Goal: Task Accomplishment & Management: Manage account settings

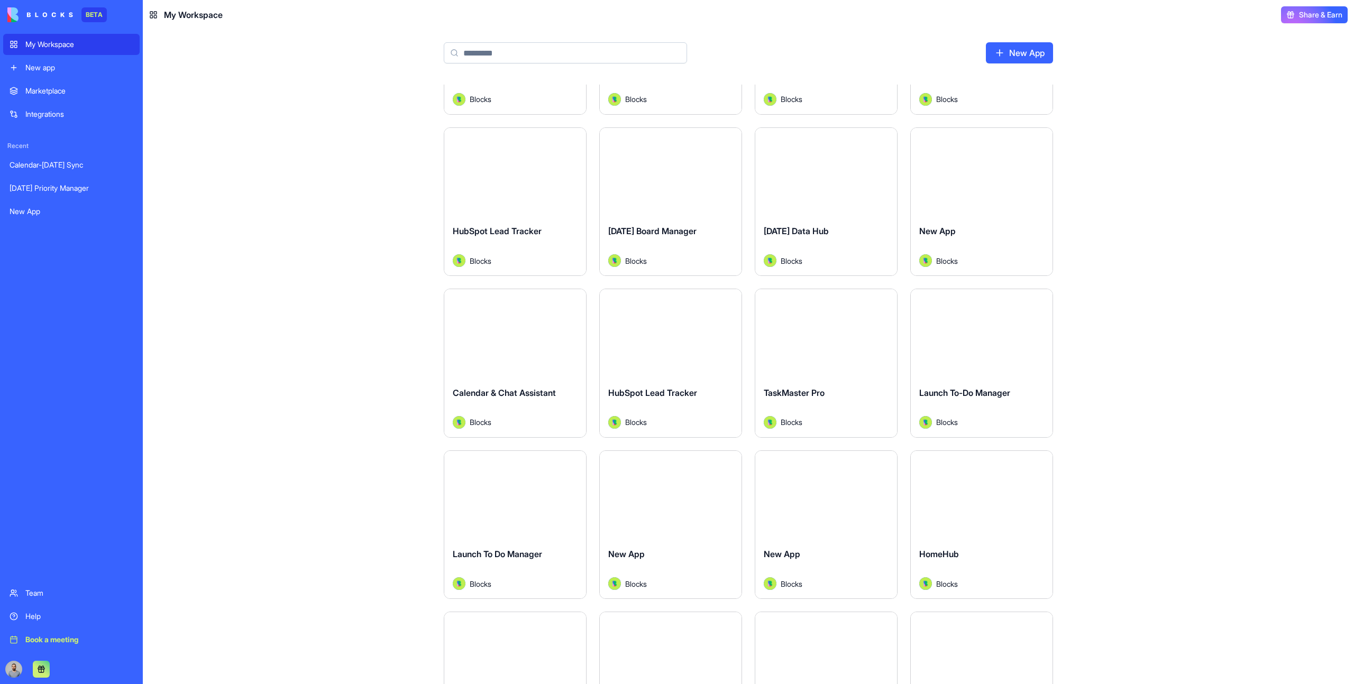
scroll to position [137, 0]
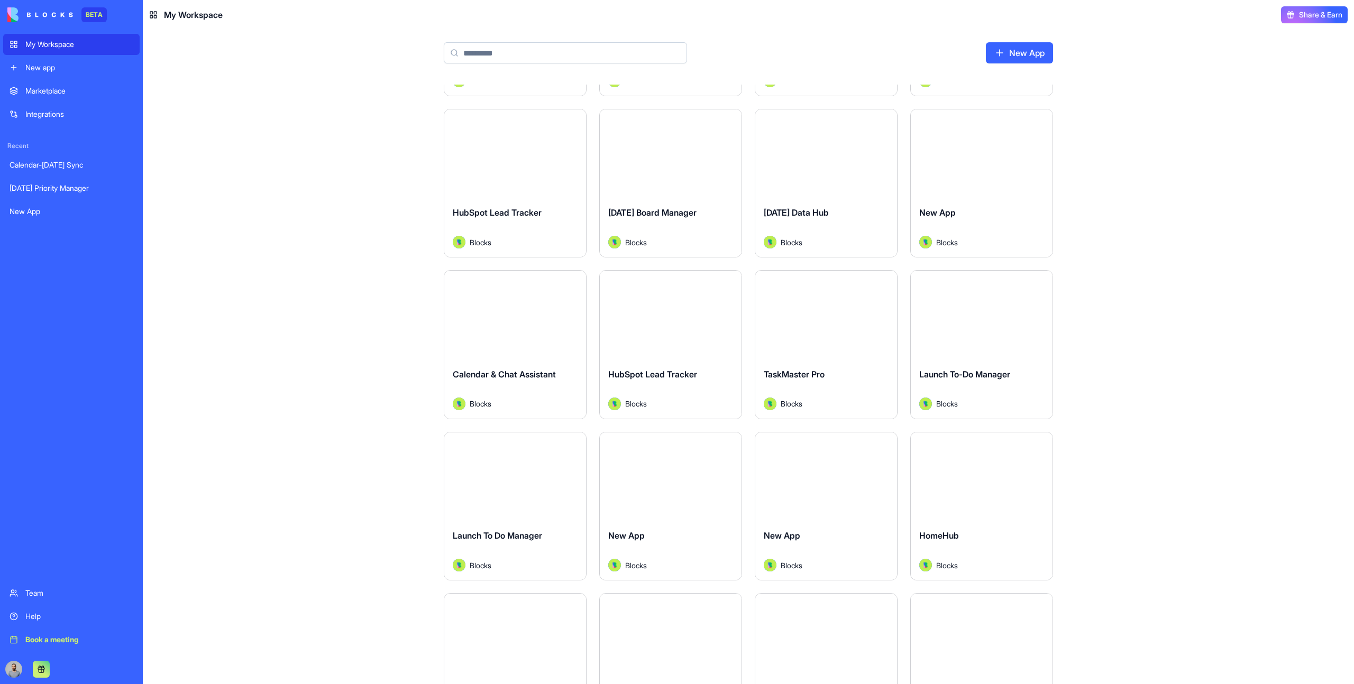
click at [1001, 336] on div "Launch" at bounding box center [982, 315] width 142 height 89
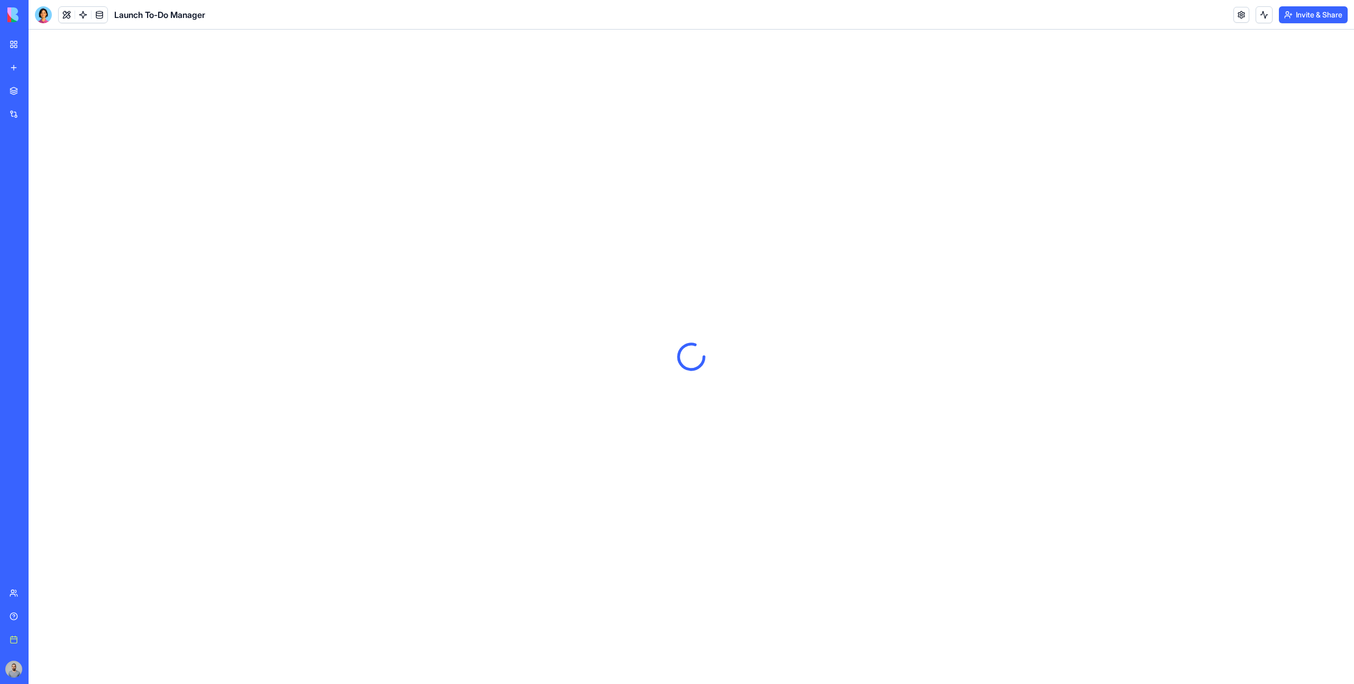
click at [1312, 19] on button "Invite & Share" at bounding box center [1313, 14] width 69 height 17
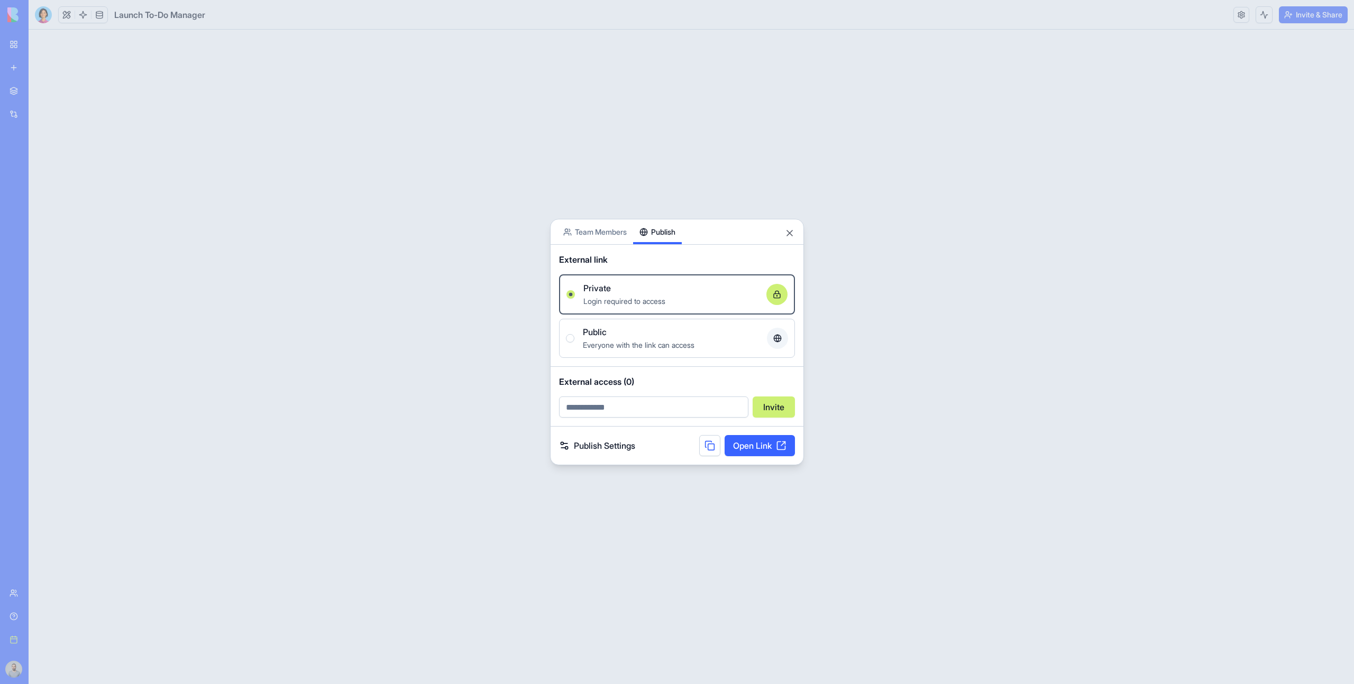
click at [655, 206] on body "BETA My Workspace New app Marketplace Integrations Recent Calendar-[DATE] Sync …" at bounding box center [677, 342] width 1354 height 684
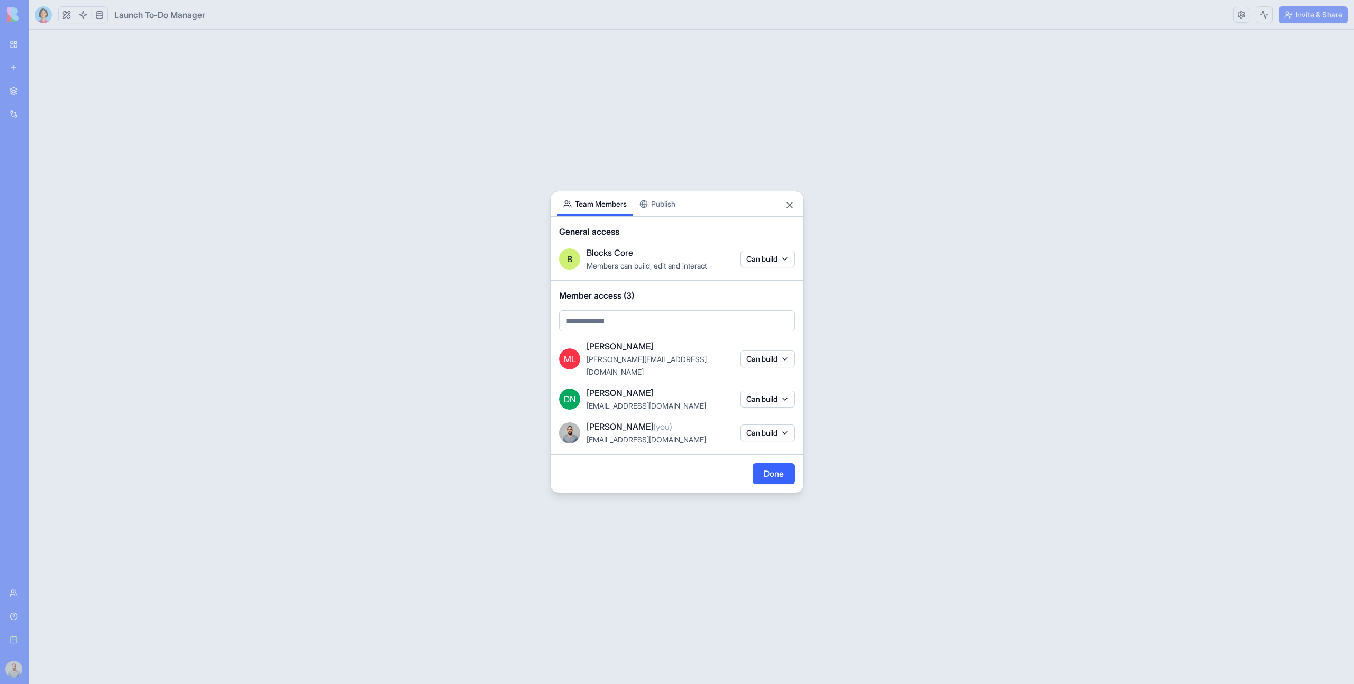
click at [627, 212] on button "Team Members" at bounding box center [595, 203] width 76 height 25
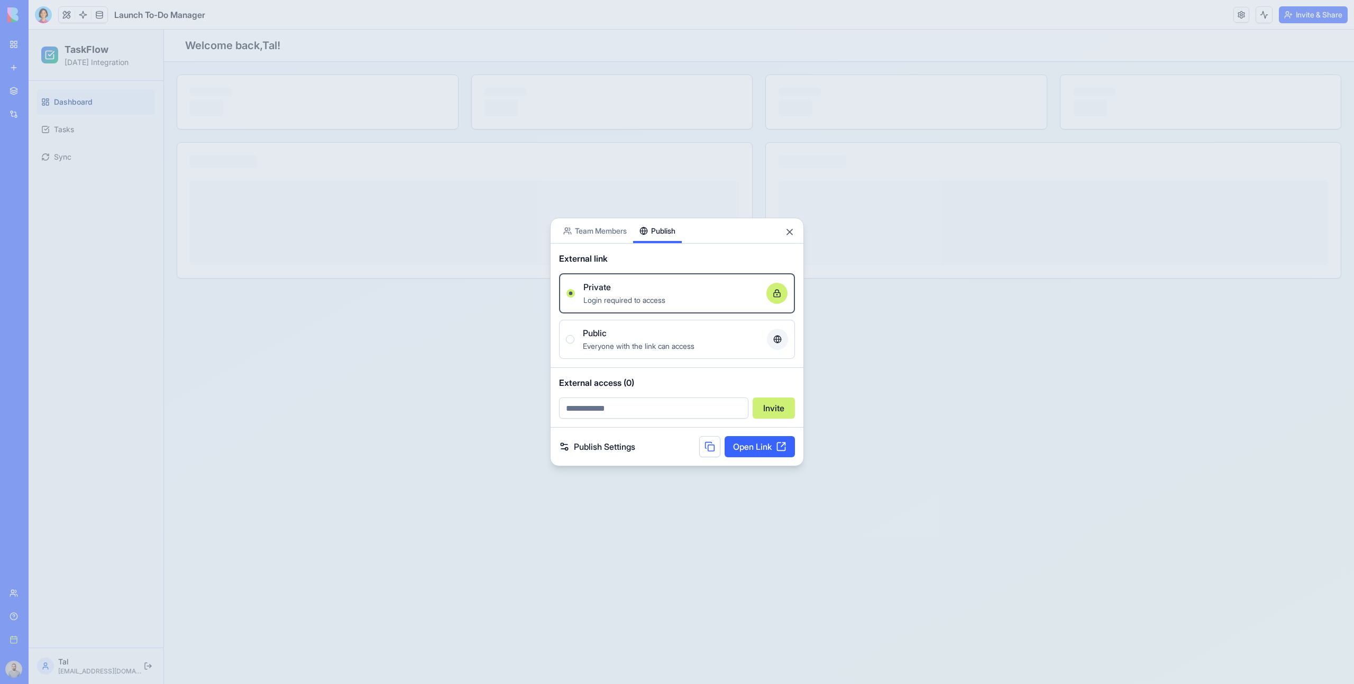
click at [648, 218] on button "Publish" at bounding box center [657, 230] width 49 height 25
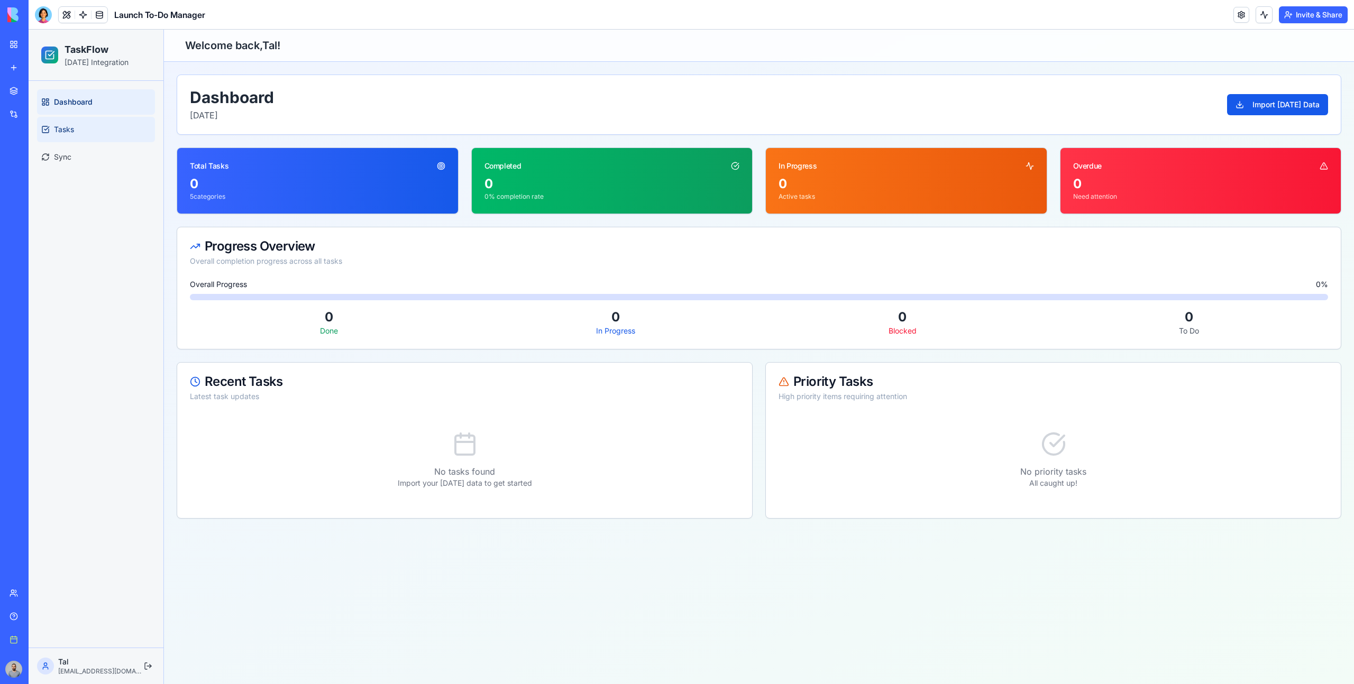
click at [98, 128] on link "Tasks" at bounding box center [96, 129] width 118 height 25
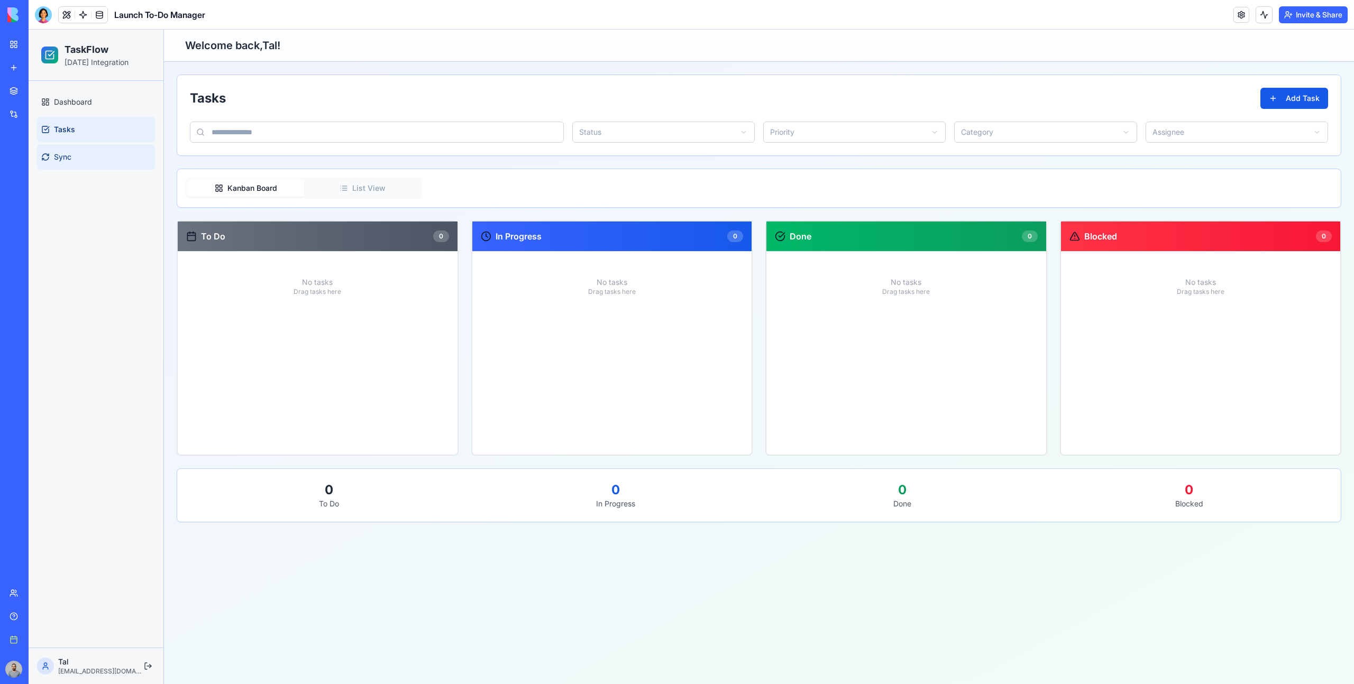
click at [99, 154] on link "Sync" at bounding box center [96, 156] width 118 height 25
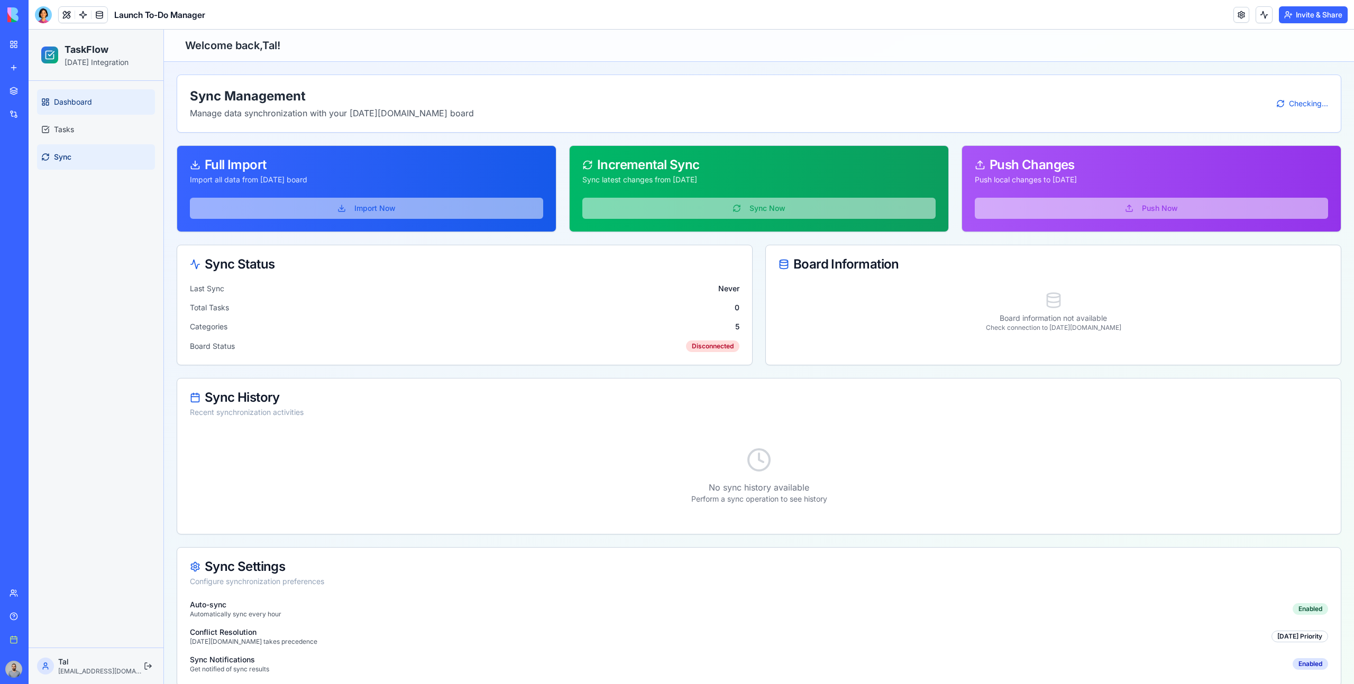
click at [89, 112] on link "Dashboard" at bounding box center [96, 101] width 118 height 25
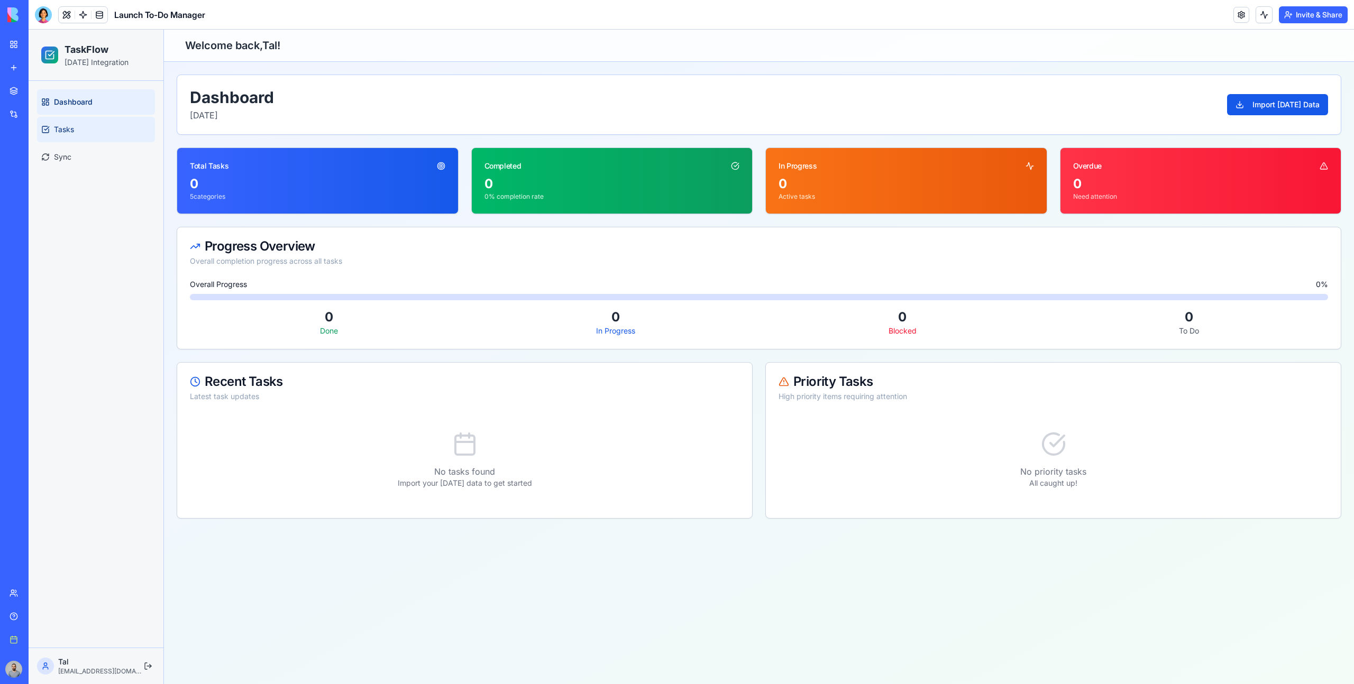
click at [93, 128] on link "Tasks" at bounding box center [96, 129] width 118 height 25
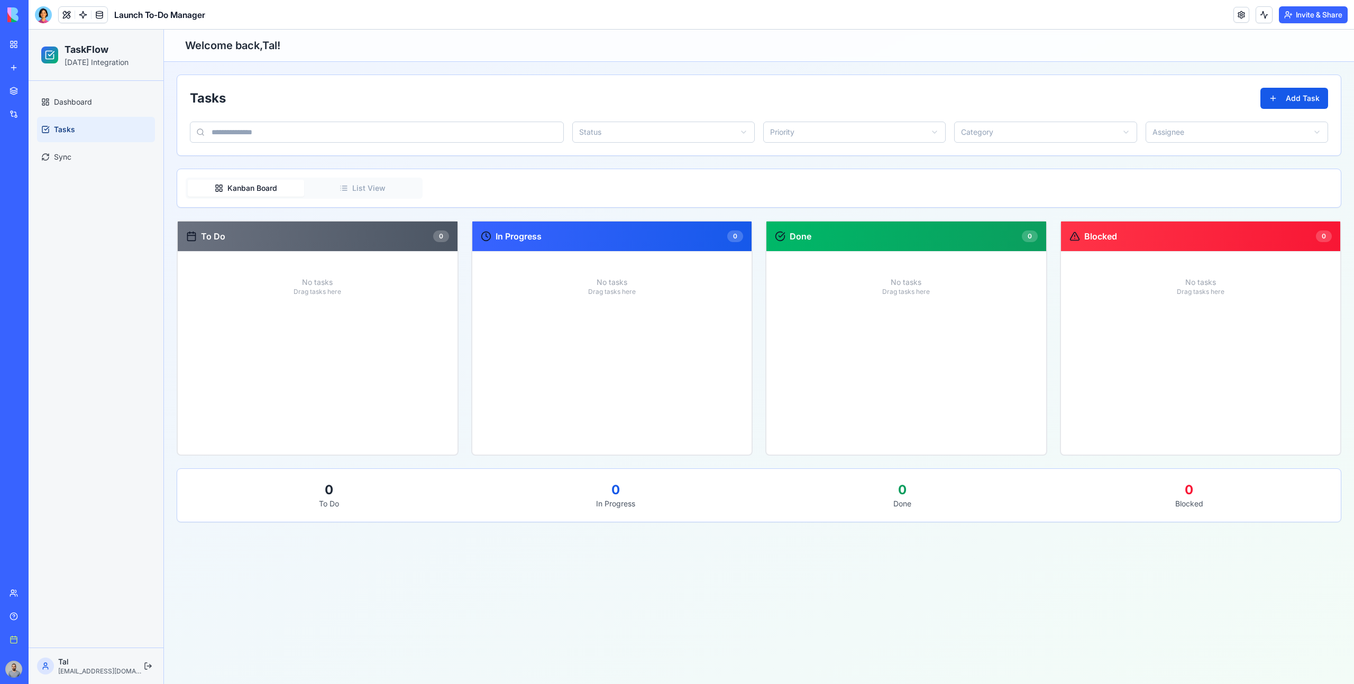
click at [19, 41] on link "My Workspace" at bounding box center [24, 44] width 42 height 21
click at [1301, 24] on header "Launch To-Do Manager Invite & Share" at bounding box center [691, 15] width 1325 height 30
click at [1298, 18] on button "Invite & Share" at bounding box center [1313, 14] width 69 height 17
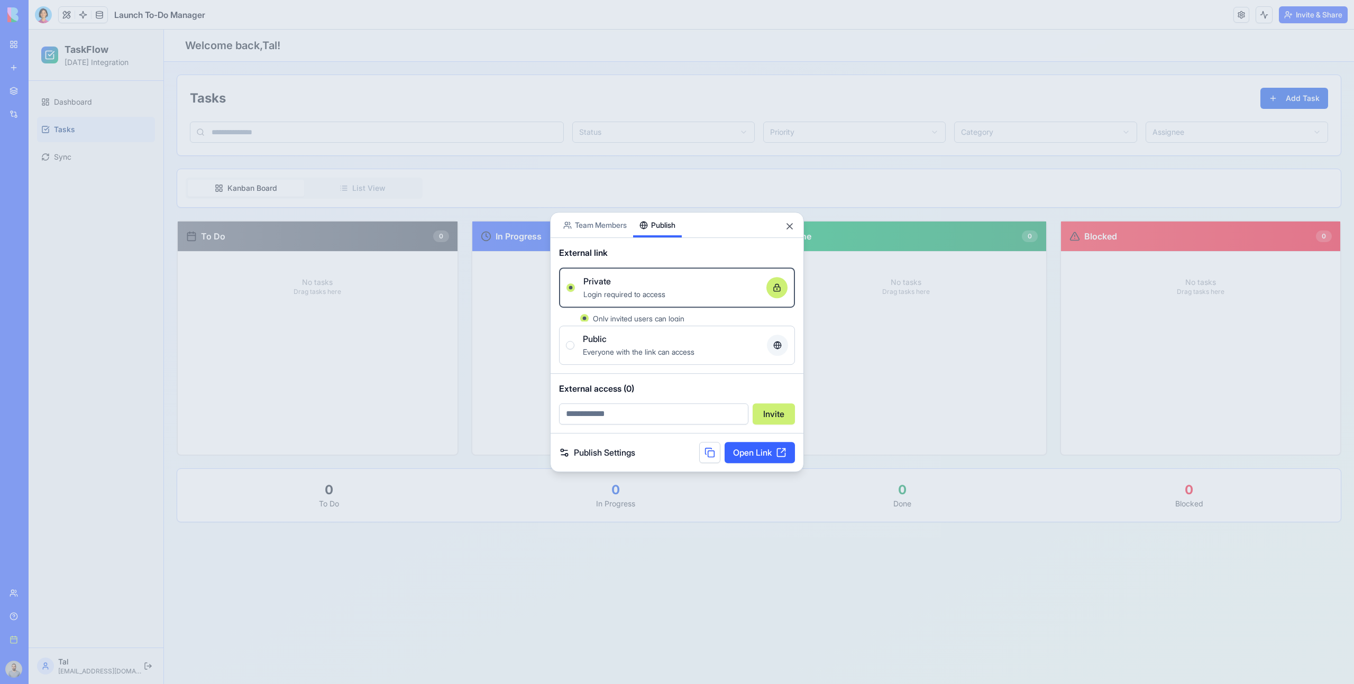
click at [653, 221] on button "Publish" at bounding box center [657, 225] width 49 height 25
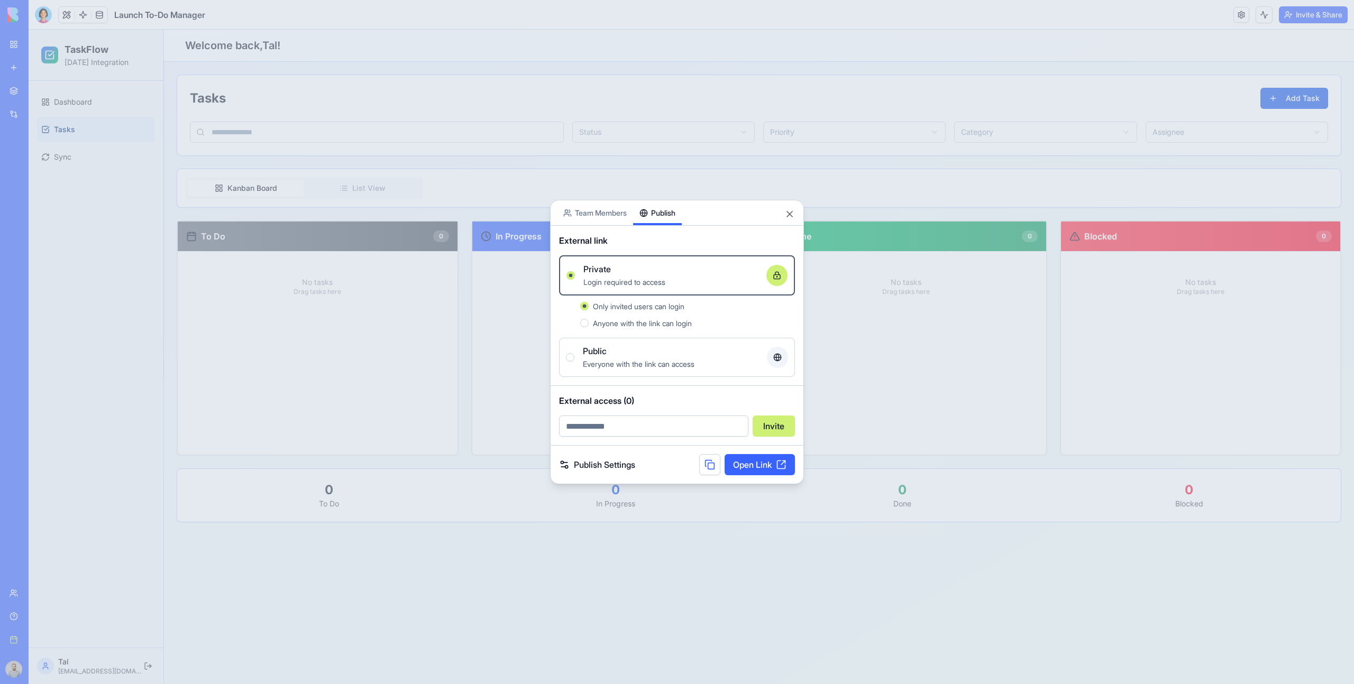
click at [613, 371] on label "Public Everyone with the link can access" at bounding box center [677, 357] width 236 height 39
click at [574, 362] on button "Public Everyone with the link can access" at bounding box center [570, 357] width 8 height 8
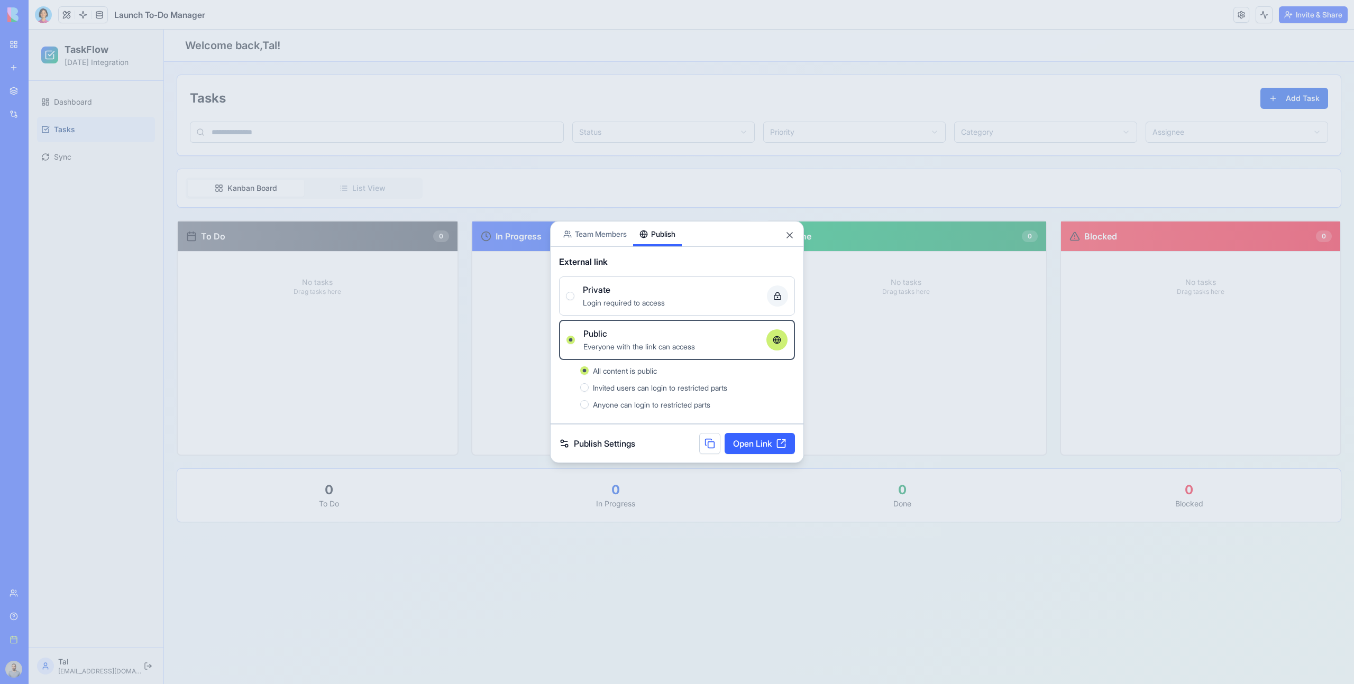
click at [608, 307] on span "Login required to access" at bounding box center [624, 302] width 82 height 9
click at [574, 300] on button "Private Login required to access" at bounding box center [570, 296] width 8 height 8
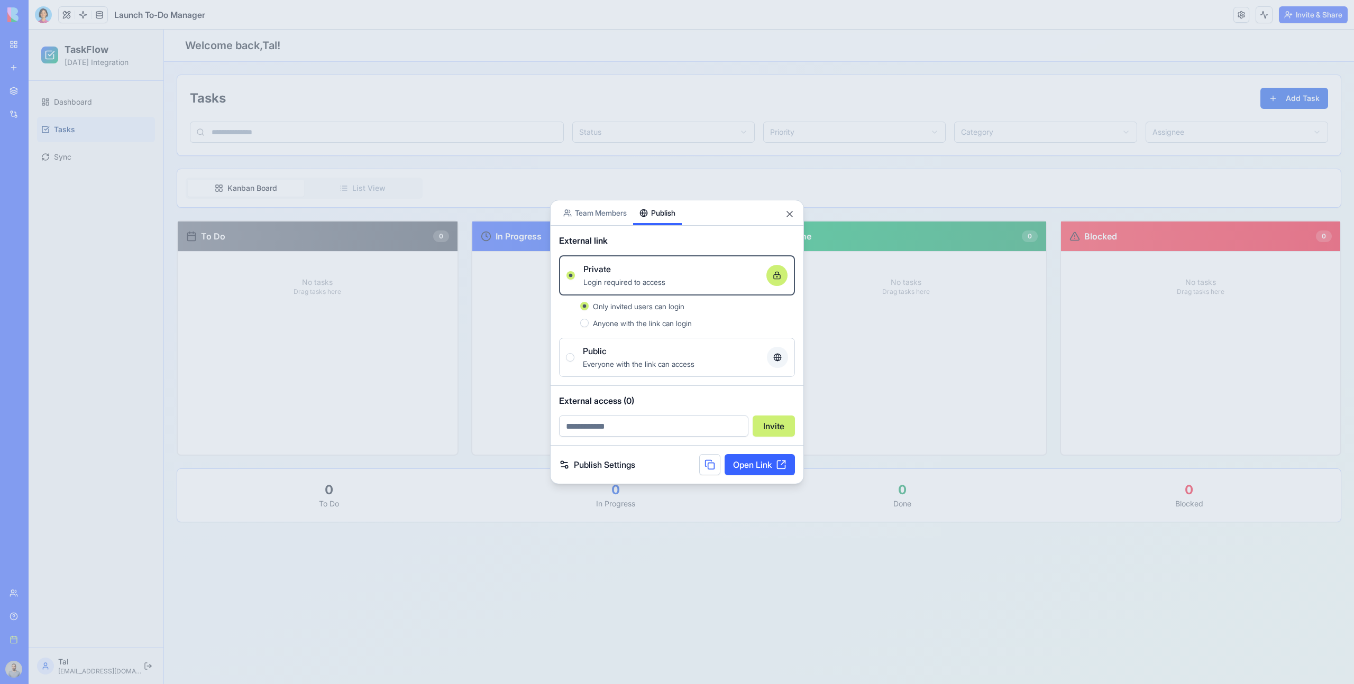
click at [633, 350] on div "Public" at bounding box center [671, 351] width 176 height 13
click at [574, 353] on button "Public Everyone with the link can access" at bounding box center [570, 357] width 8 height 8
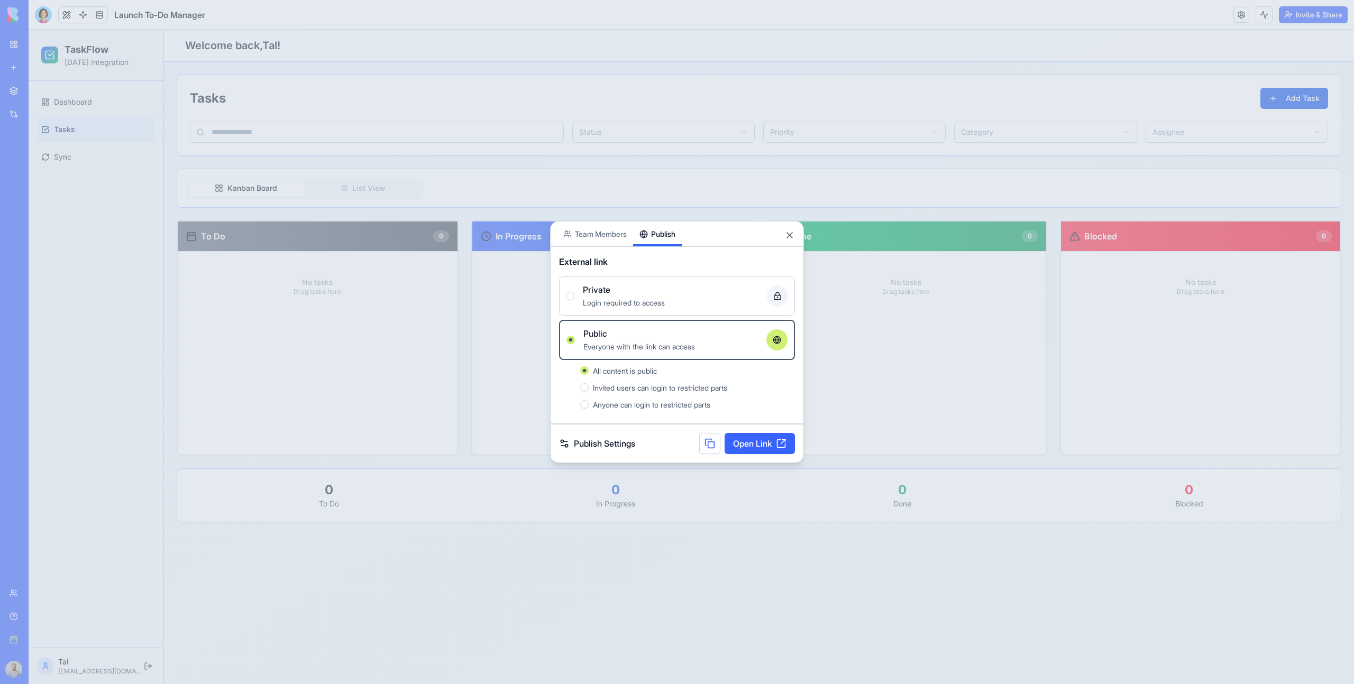
click at [649, 387] on span "Invited users can login to restricted parts" at bounding box center [660, 387] width 134 height 9
click at [589, 387] on button "Invited users can login to restricted parts" at bounding box center [584, 387] width 8 height 8
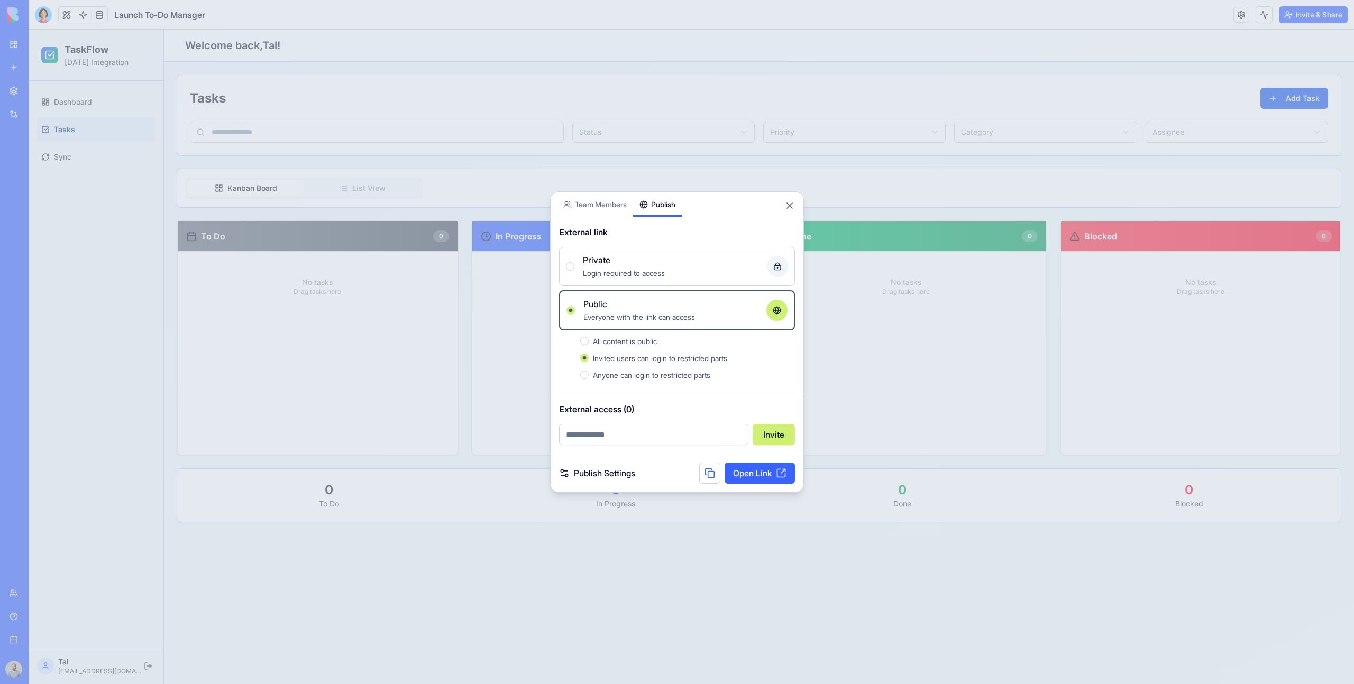
click at [623, 342] on span "All content is public" at bounding box center [625, 341] width 64 height 9
click at [589, 342] on button "All content is public" at bounding box center [584, 341] width 8 height 8
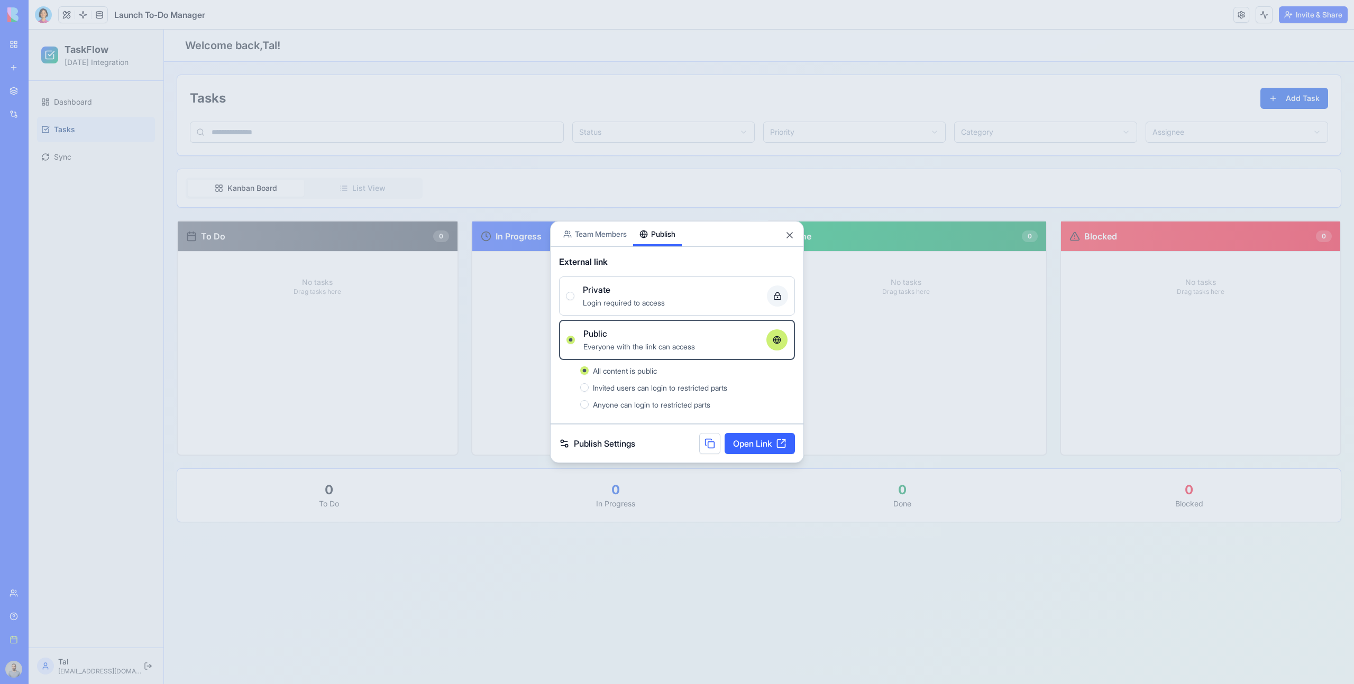
click at [645, 387] on span "Invited users can login to restricted parts" at bounding box center [660, 387] width 134 height 9
click at [589, 387] on button "Invited users can login to restricted parts" at bounding box center [584, 387] width 8 height 8
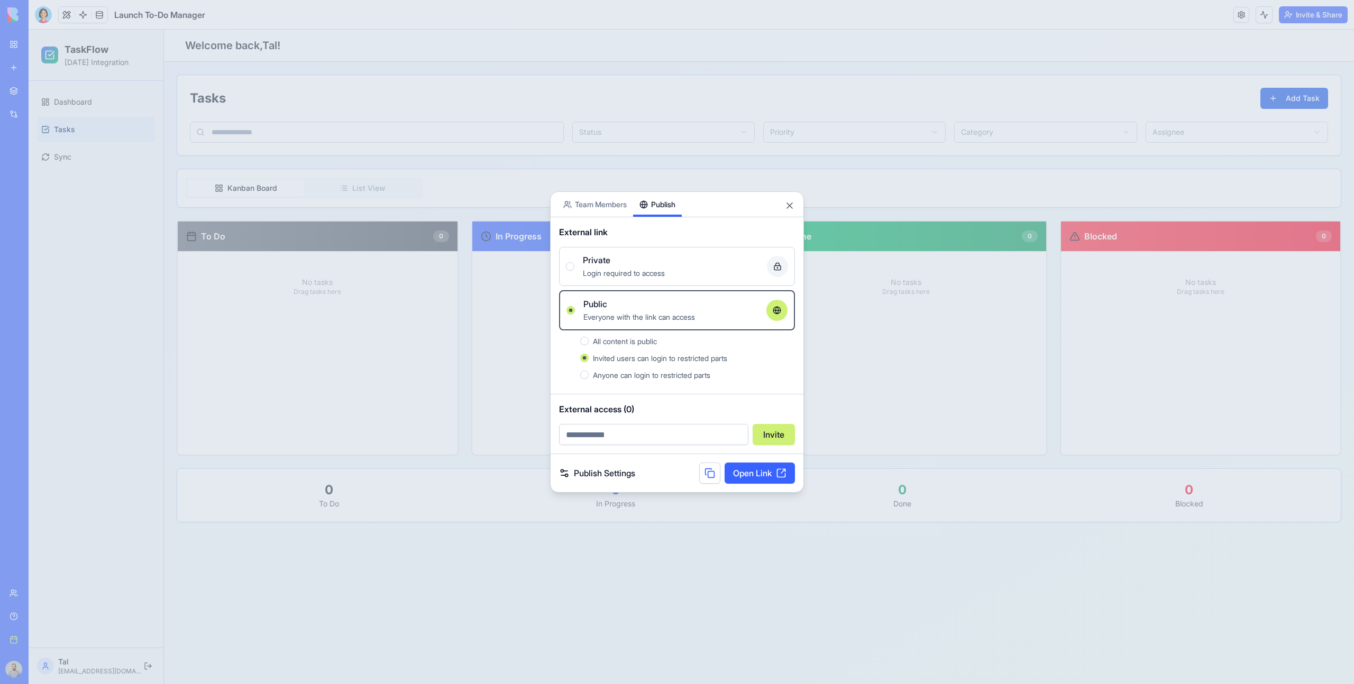
click at [622, 377] on span "Anyone can login to restricted parts" at bounding box center [651, 375] width 117 height 9
click at [589, 377] on button "Anyone can login to restricted parts" at bounding box center [584, 375] width 8 height 8
click at [615, 344] on span "All content is public" at bounding box center [625, 341] width 64 height 9
click at [589, 344] on button "All content is public" at bounding box center [584, 341] width 8 height 8
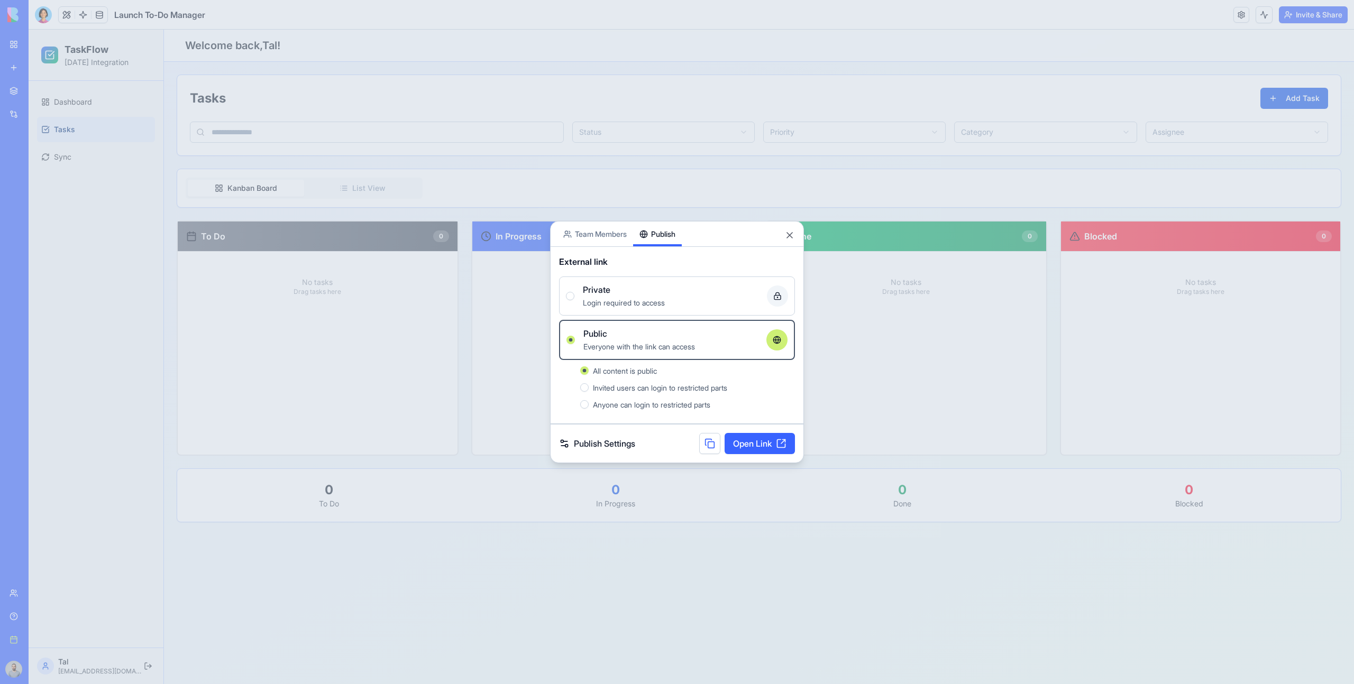
click at [652, 411] on div "All content is public Invited users can login to restricted parts Anyone can lo…" at bounding box center [677, 387] width 236 height 55
click at [648, 401] on span "Anyone can login to restricted parts" at bounding box center [651, 404] width 117 height 9
click at [589, 401] on button "Anyone can login to restricted parts" at bounding box center [584, 404] width 8 height 8
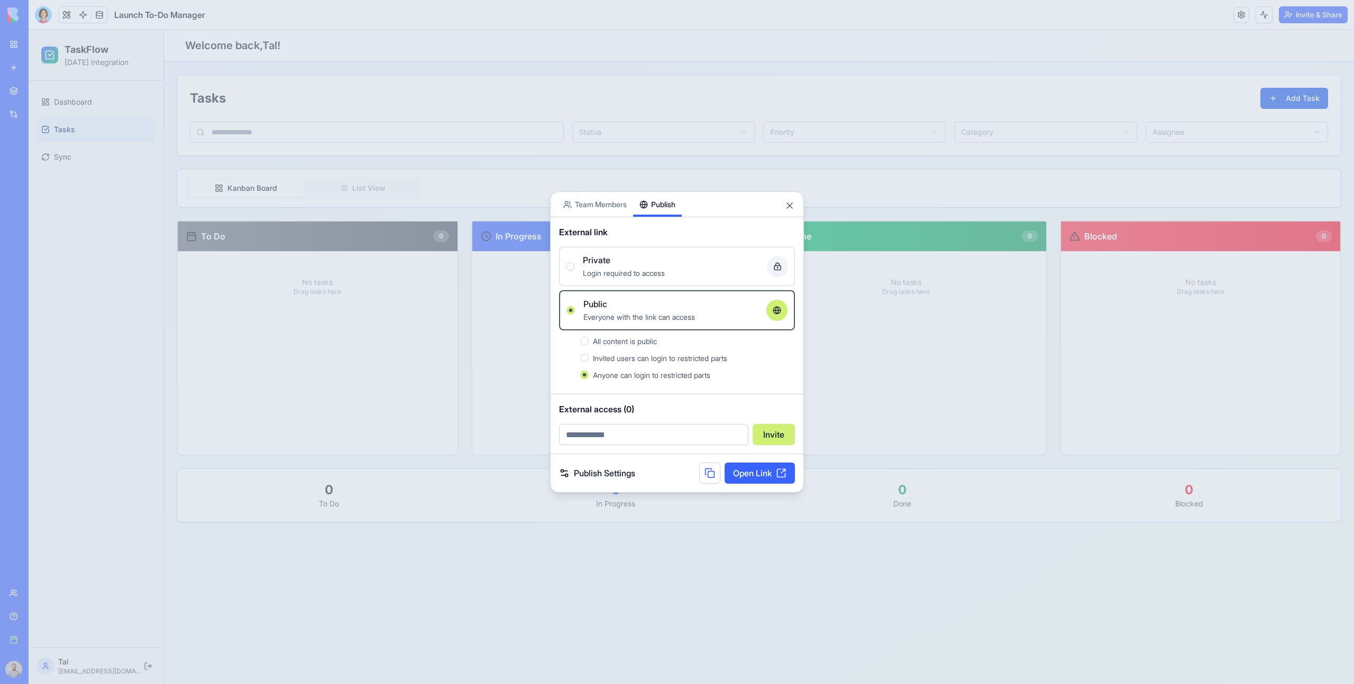
click at [596, 265] on span "Private" at bounding box center [596, 260] width 27 height 13
click at [574, 265] on button "Private Login required to access" at bounding box center [570, 266] width 8 height 8
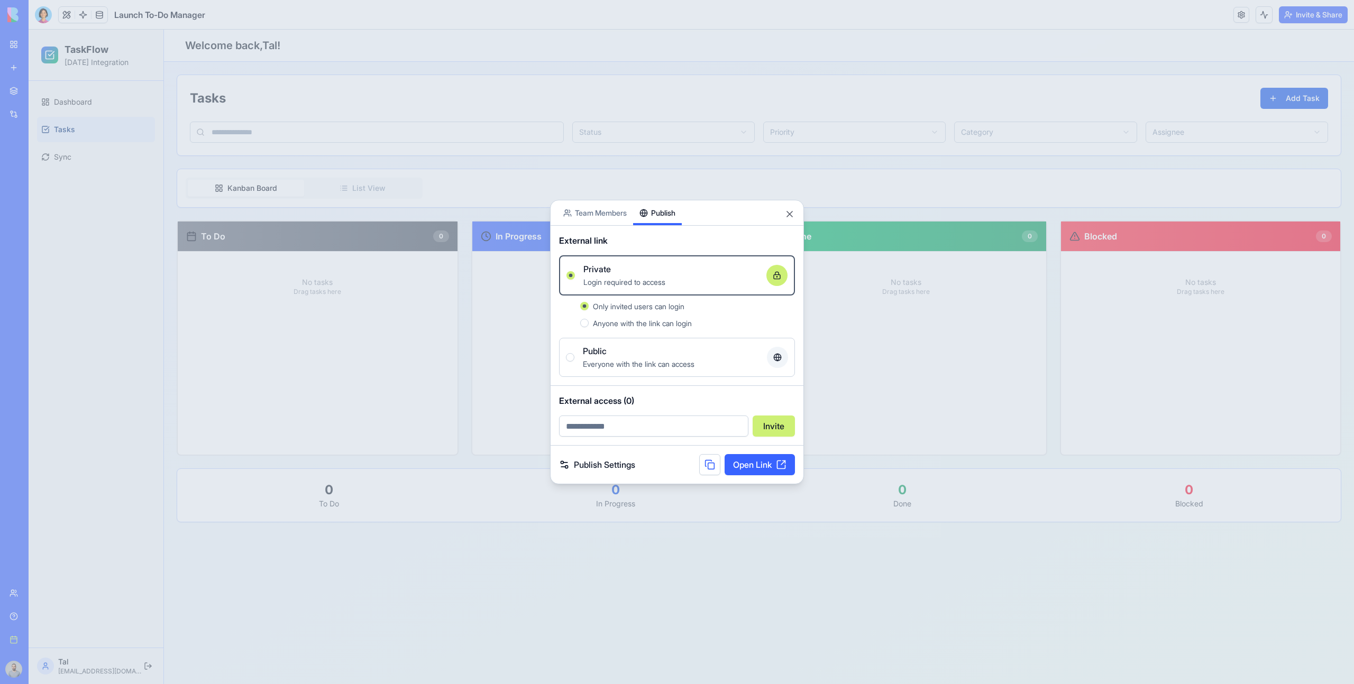
click at [618, 350] on div "Public" at bounding box center [671, 351] width 176 height 13
click at [574, 353] on button "Public Everyone with the link can access" at bounding box center [570, 357] width 8 height 8
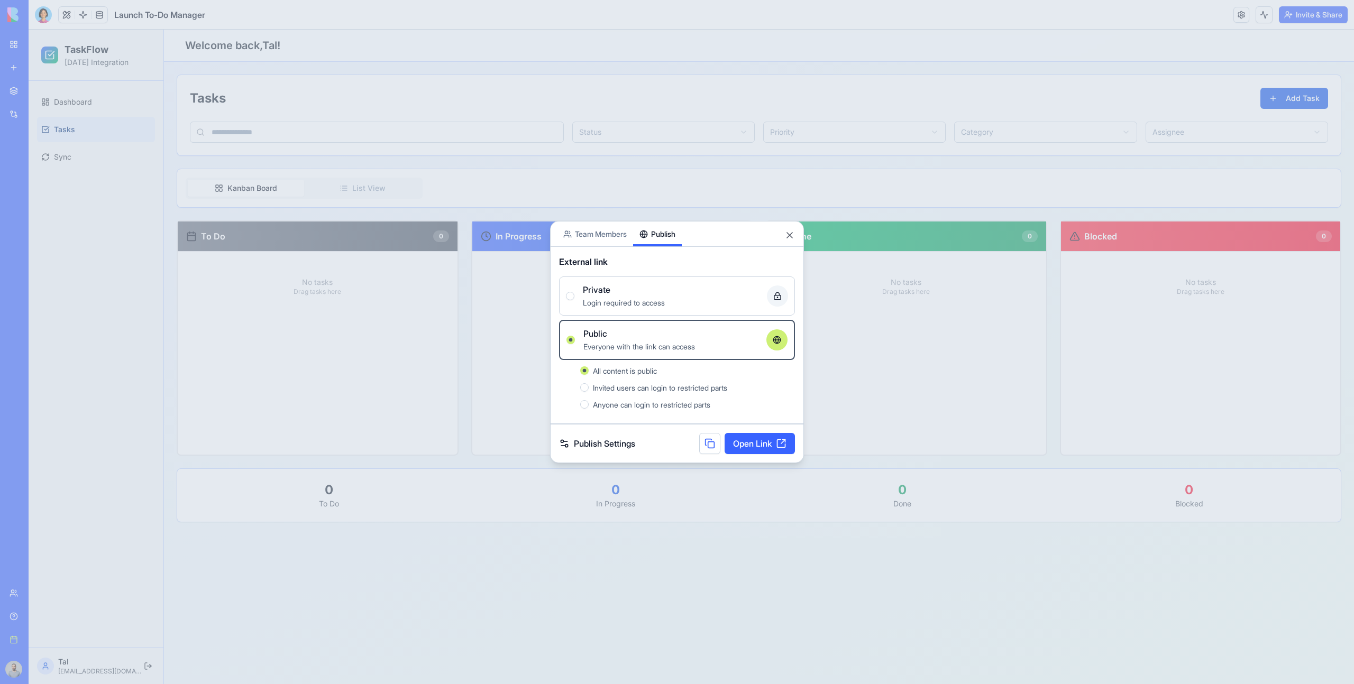
click at [602, 386] on span "Invited users can login to restricted parts" at bounding box center [660, 387] width 134 height 9
click at [589, 386] on button "Invited users can login to restricted parts" at bounding box center [584, 387] width 8 height 8
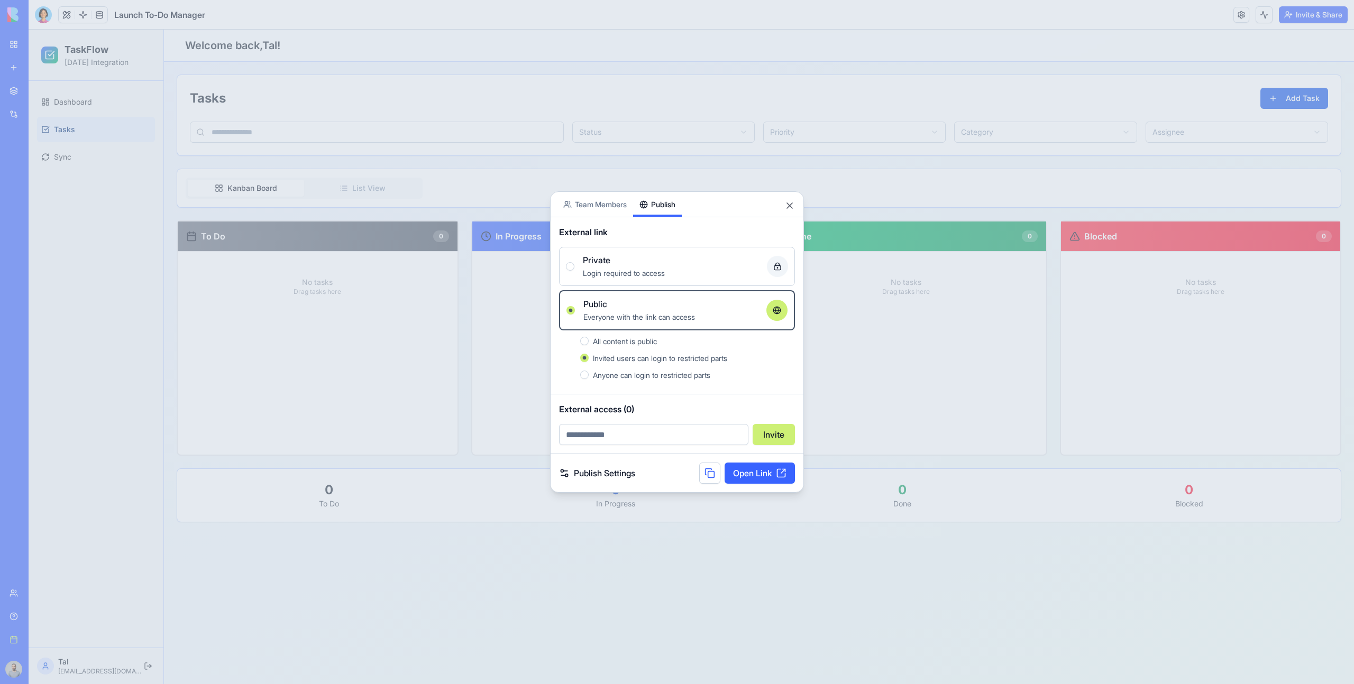
click at [613, 372] on span "Anyone can login to restricted parts" at bounding box center [651, 375] width 117 height 9
click at [589, 372] on button "Anyone can login to restricted parts" at bounding box center [584, 375] width 8 height 8
click at [644, 283] on label "Private Login required to access" at bounding box center [677, 266] width 236 height 39
click at [574, 271] on button "Private Login required to access" at bounding box center [570, 266] width 8 height 8
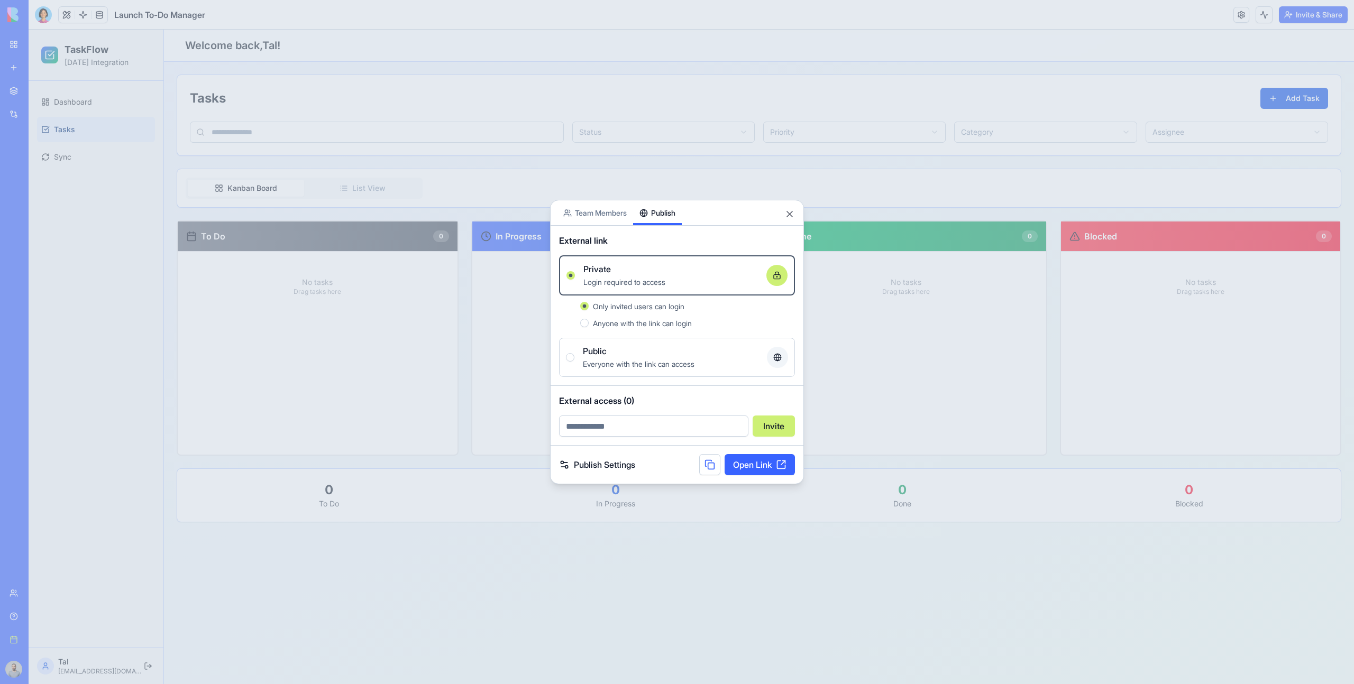
click at [684, 363] on span "Everyone with the link can access" at bounding box center [639, 364] width 112 height 9
click at [574, 362] on button "Public Everyone with the link can access" at bounding box center [570, 357] width 8 height 8
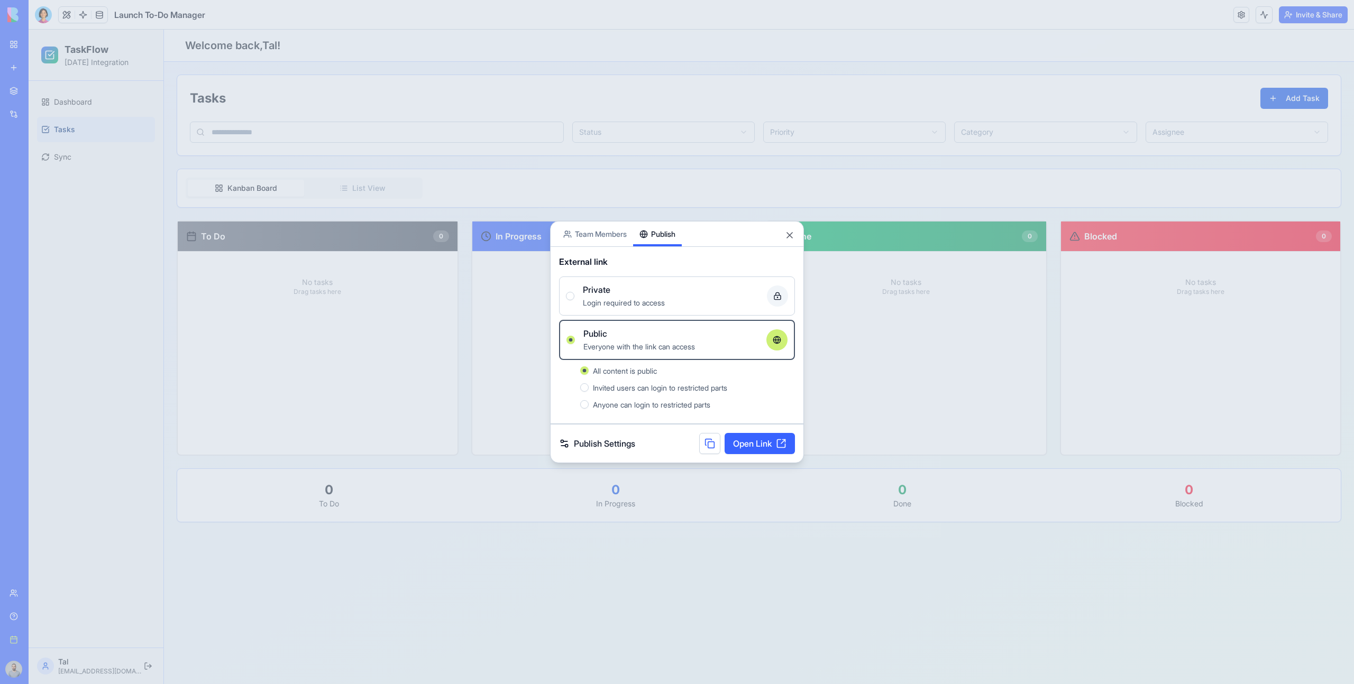
click at [661, 406] on span "Anyone can login to restricted parts" at bounding box center [651, 404] width 117 height 9
click at [589, 406] on button "Anyone can login to restricted parts" at bounding box center [584, 404] width 8 height 8
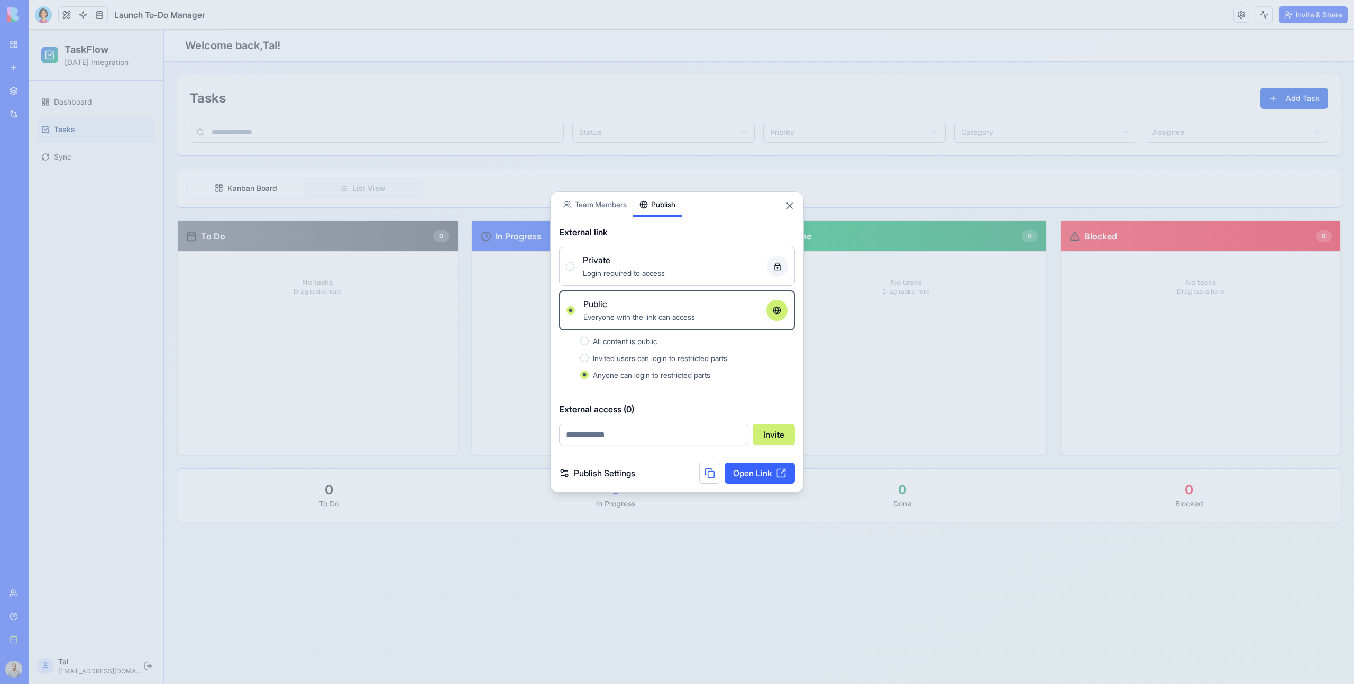
type button "true"
click at [763, 234] on div "External link" at bounding box center [677, 232] width 236 height 13
click at [818, 232] on div at bounding box center [677, 342] width 1354 height 684
